Goal: Task Accomplishment & Management: Manage account settings

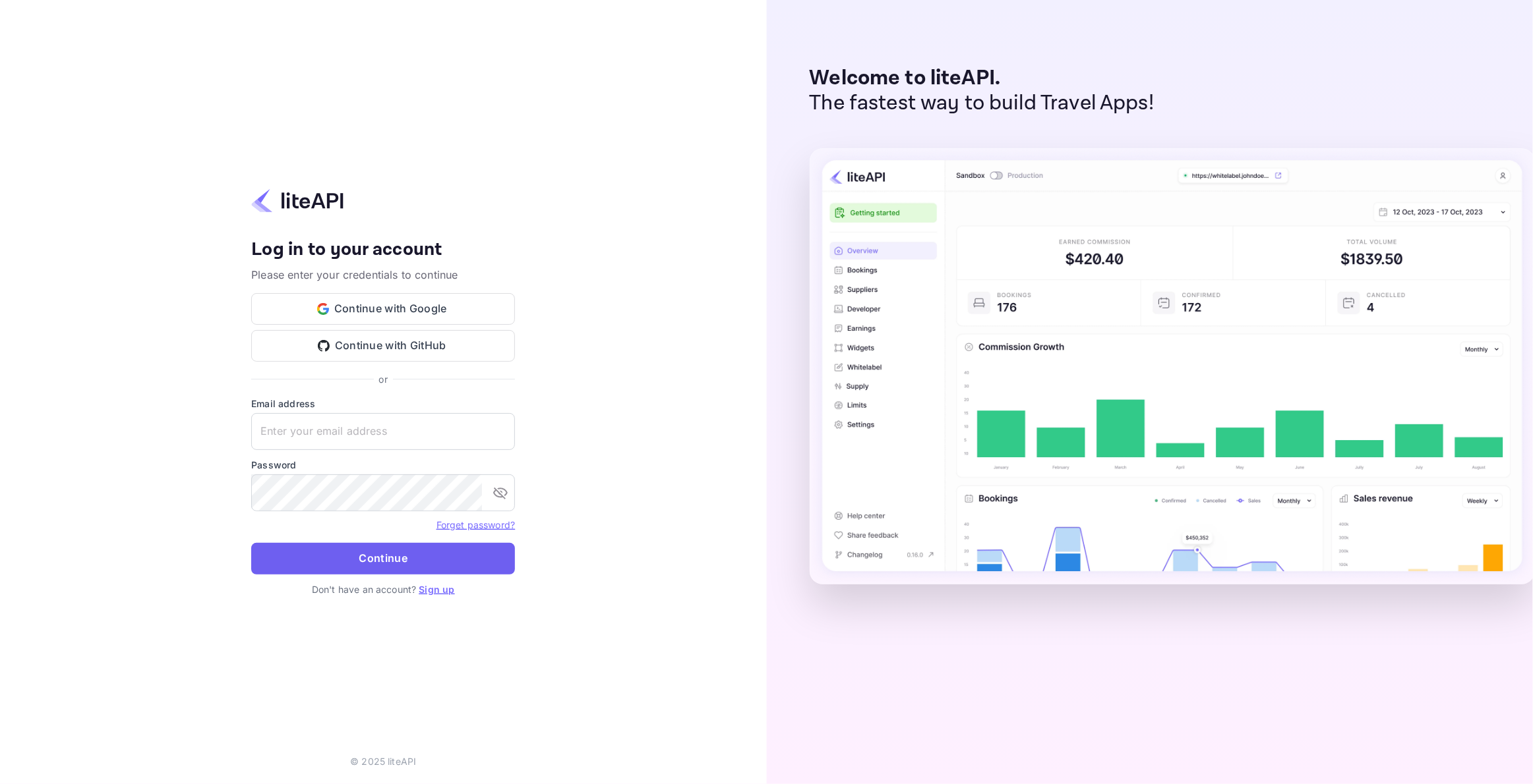
type input "nuiteedirectcug@hotelogical.com"
click at [356, 564] on button "Continue" at bounding box center [383, 558] width 264 height 32
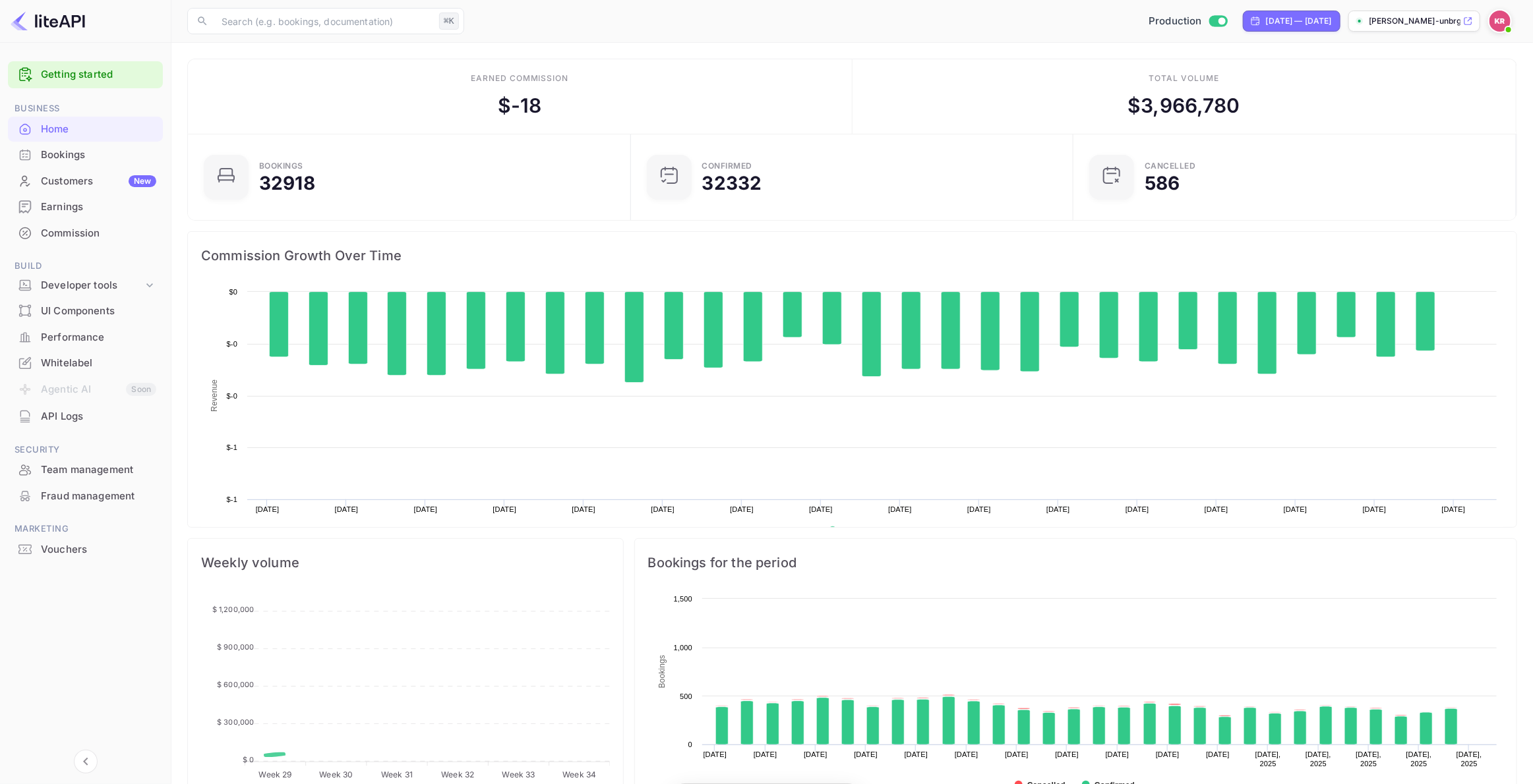
scroll to position [214, 435]
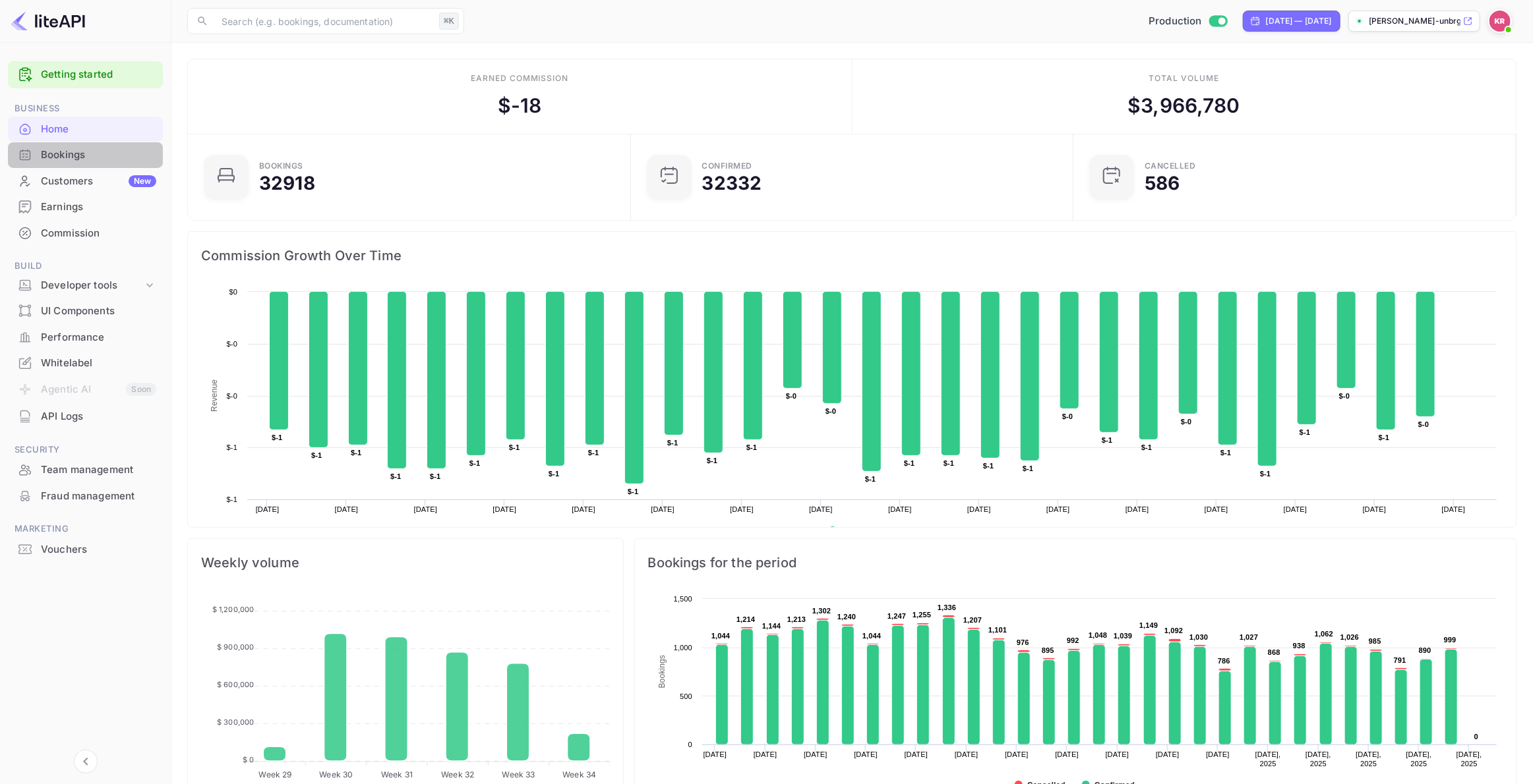
click at [59, 154] on div "Bookings" at bounding box center [98, 155] width 115 height 15
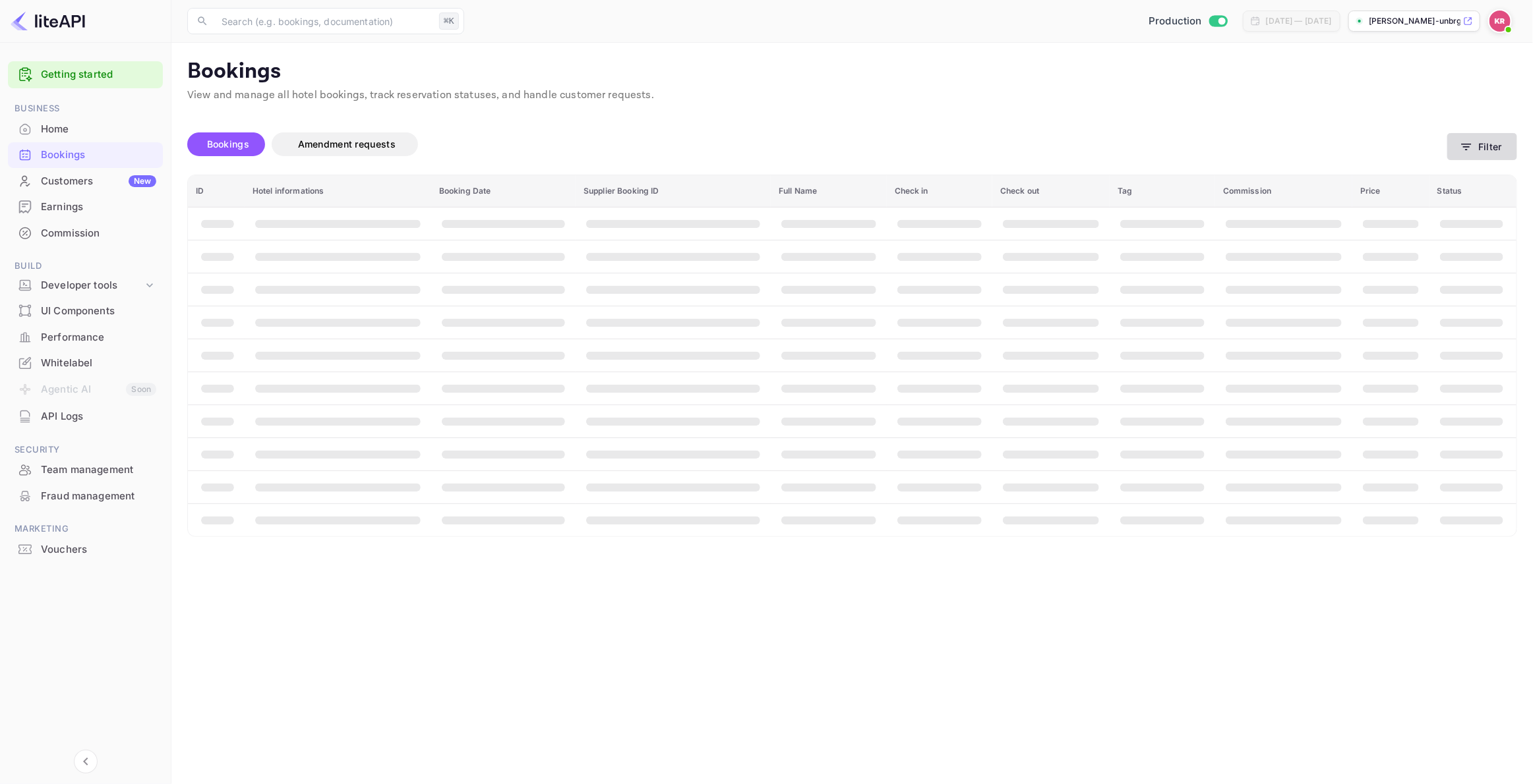
click at [1470, 144] on icon "button" at bounding box center [1466, 147] width 13 height 13
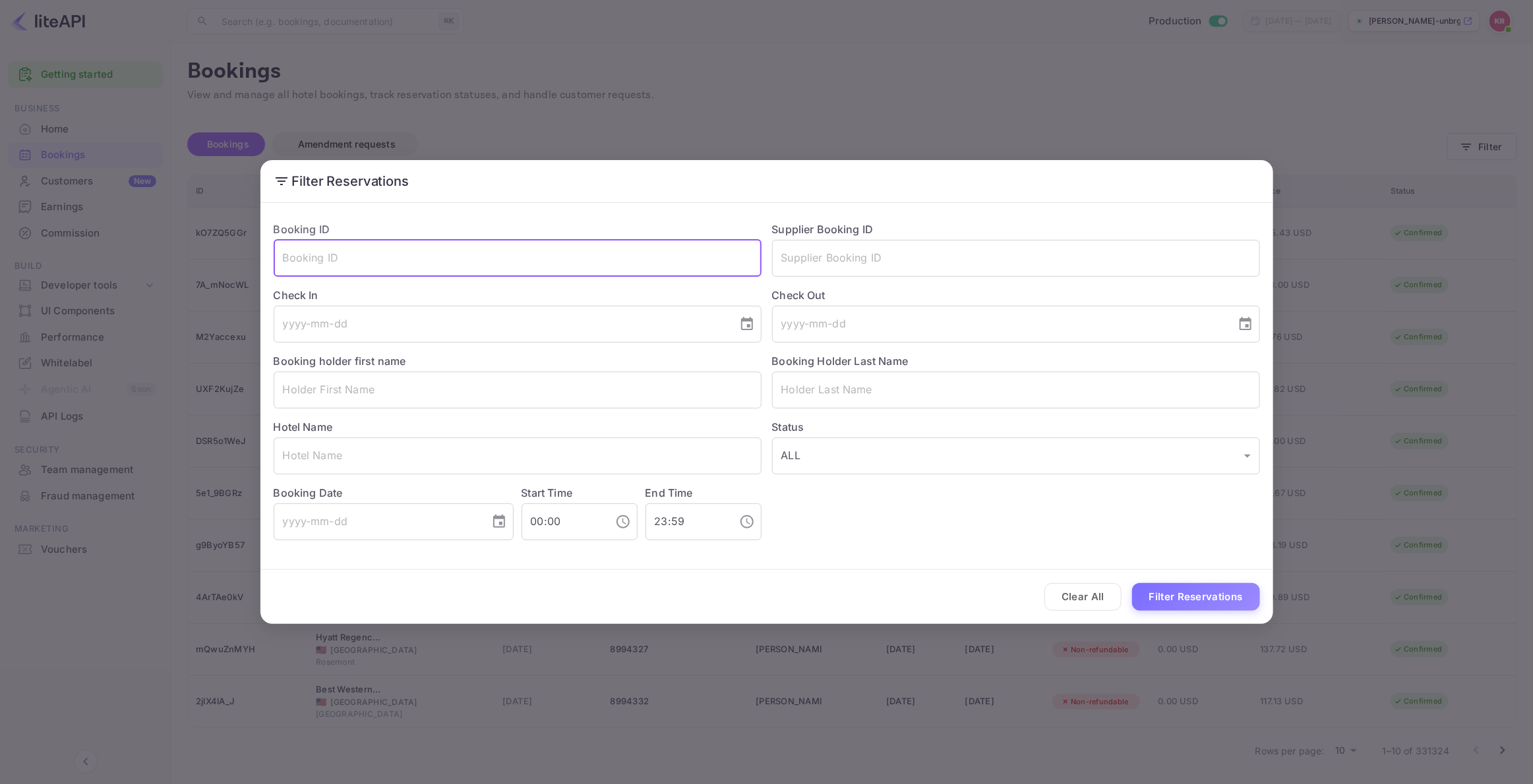
click at [295, 262] on input "text" at bounding box center [518, 258] width 488 height 37
paste input "vNCjWANjB"
click at [286, 258] on input "vNCjWANjB" at bounding box center [518, 258] width 488 height 37
type input "vNCjWANjB"
click at [1181, 596] on button "Filter Reservations" at bounding box center [1196, 597] width 128 height 28
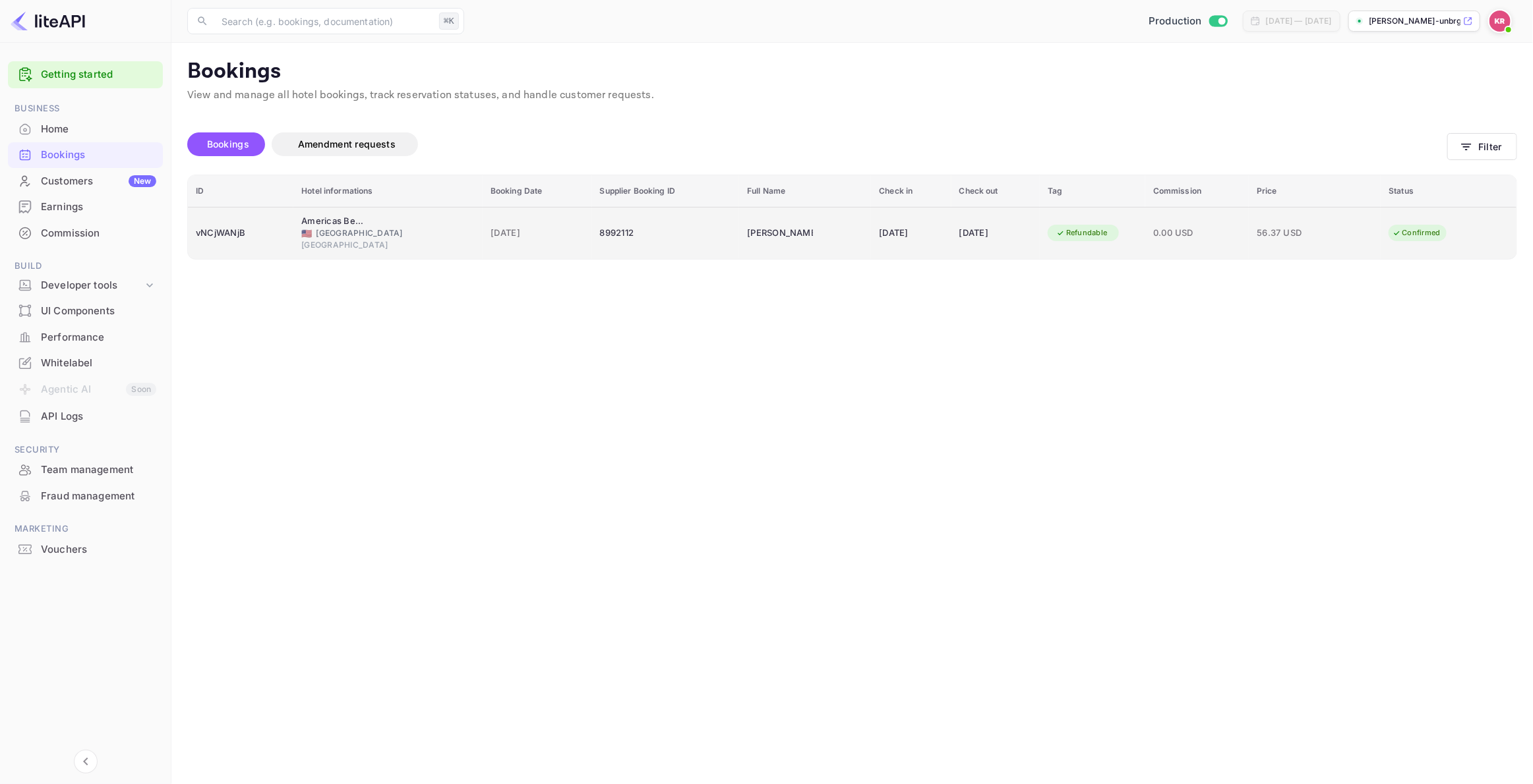
click at [353, 230] on div "🇺🇸 [GEOGRAPHIC_DATA]" at bounding box center [388, 233] width 173 height 12
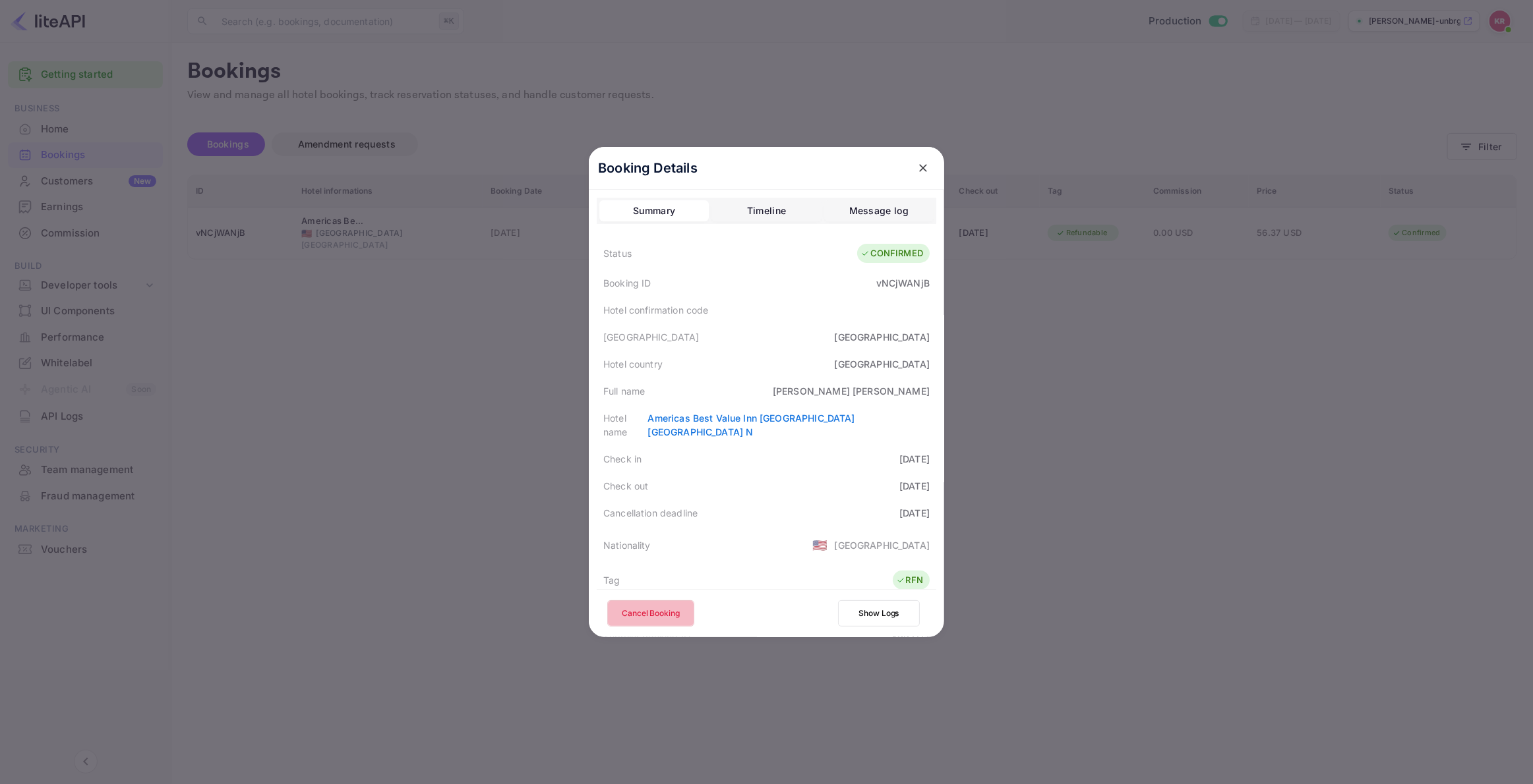
click at [629, 613] on button "Cancel Booking" at bounding box center [650, 613] width 87 height 26
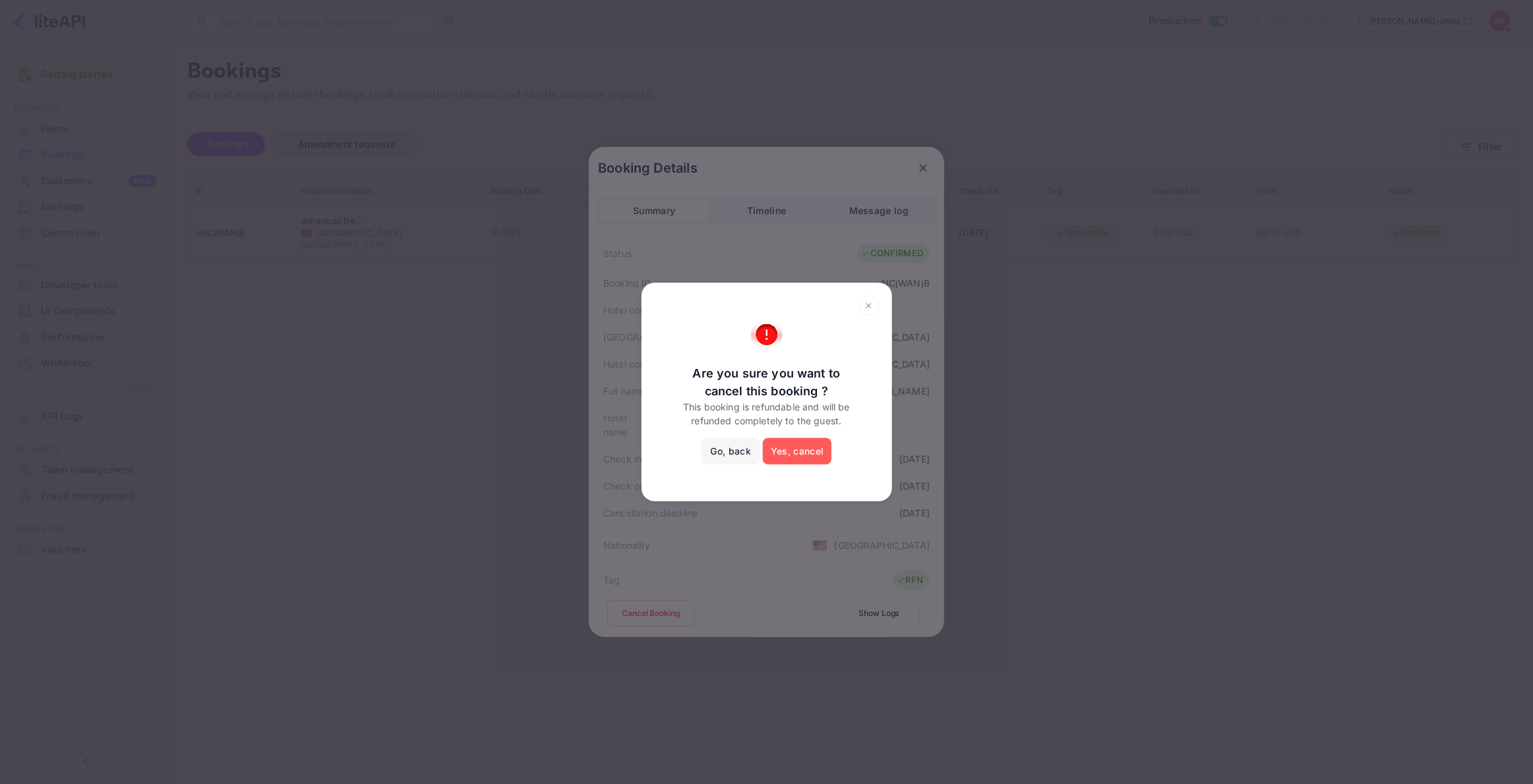
click at [789, 452] on button "Yes, cancel" at bounding box center [797, 452] width 69 height 26
